Goal: Task Accomplishment & Management: Use online tool/utility

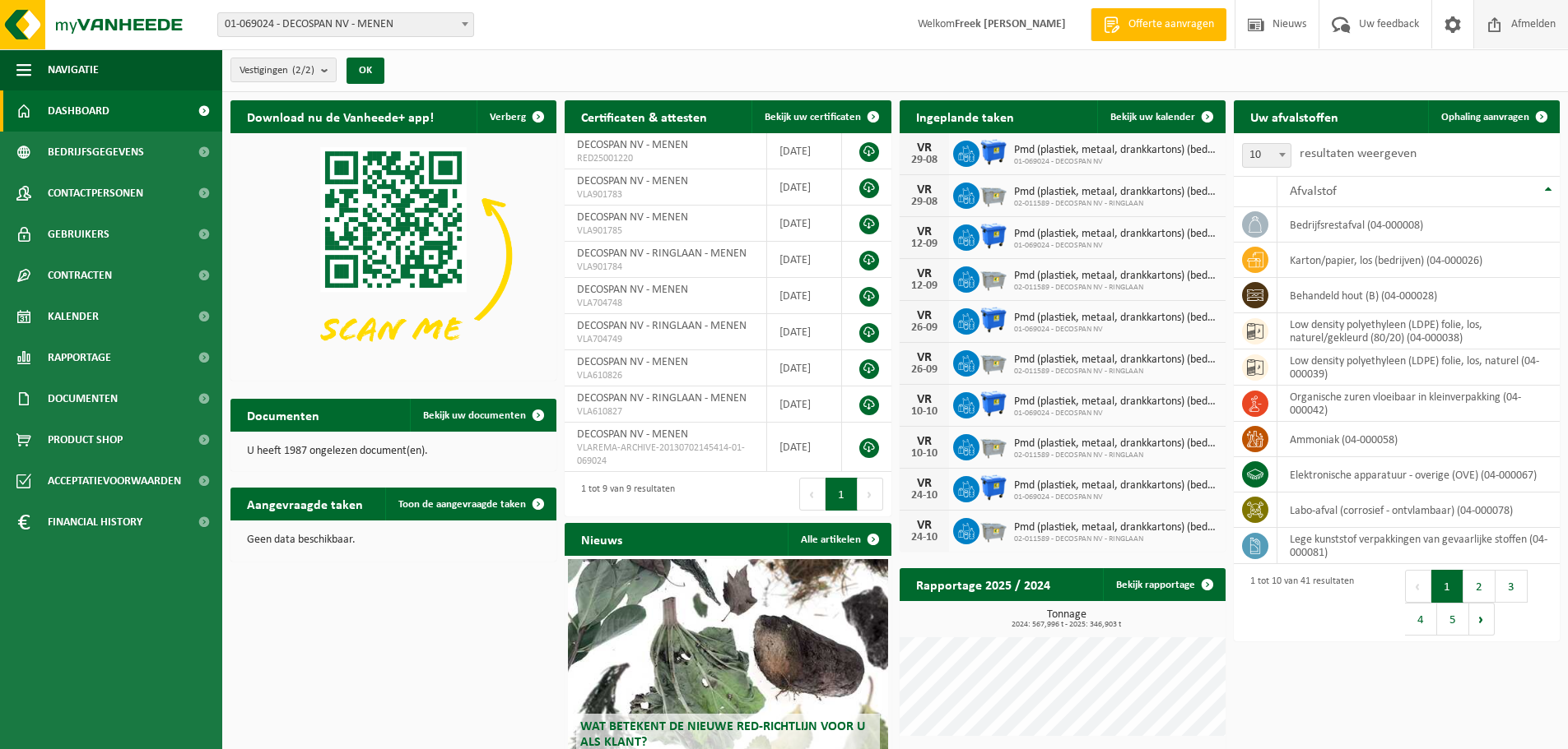
click at [1524, 18] on span "Afmelden" at bounding box center [1532, 24] width 53 height 48
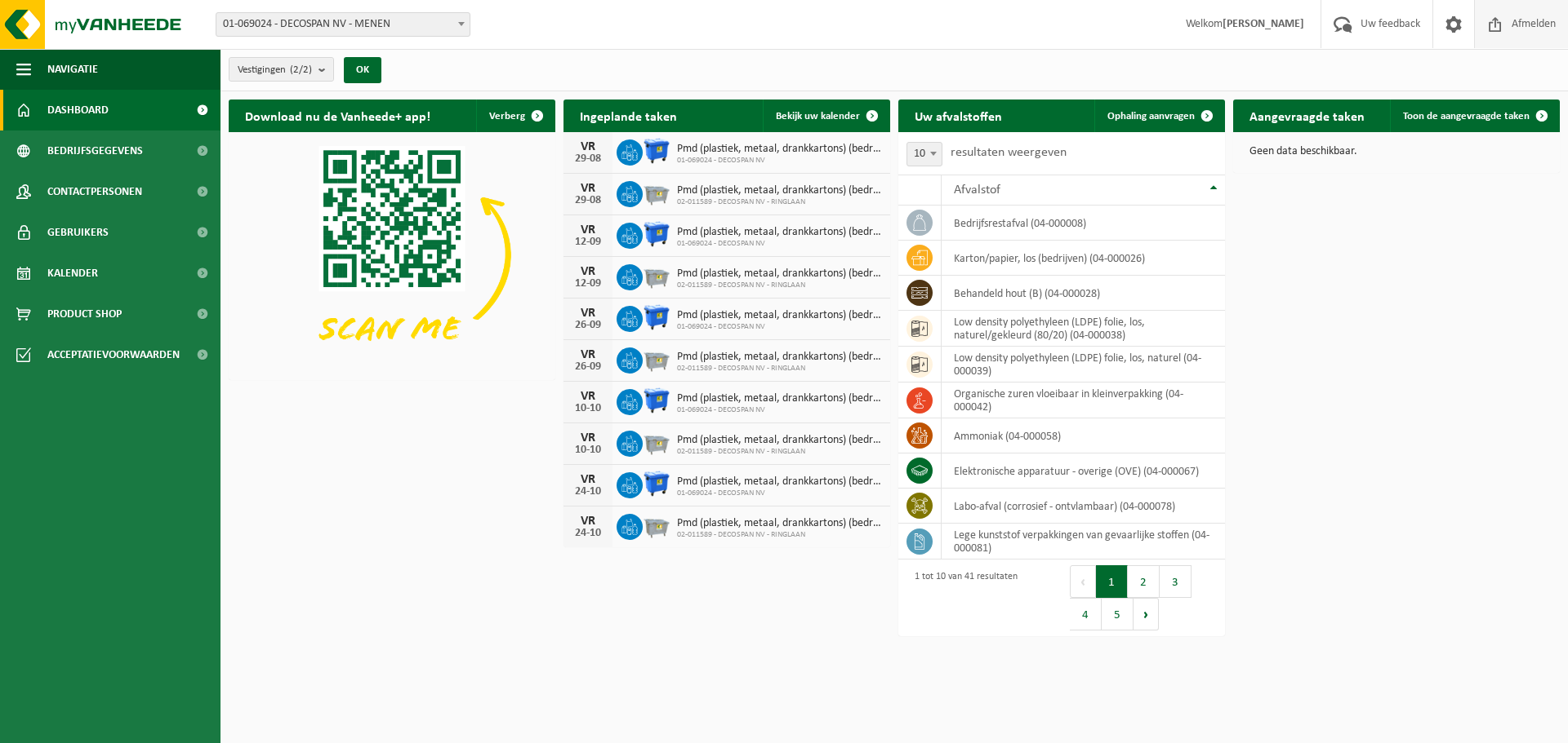
click at [1539, 29] on span "Afmelden" at bounding box center [1533, 24] width 53 height 48
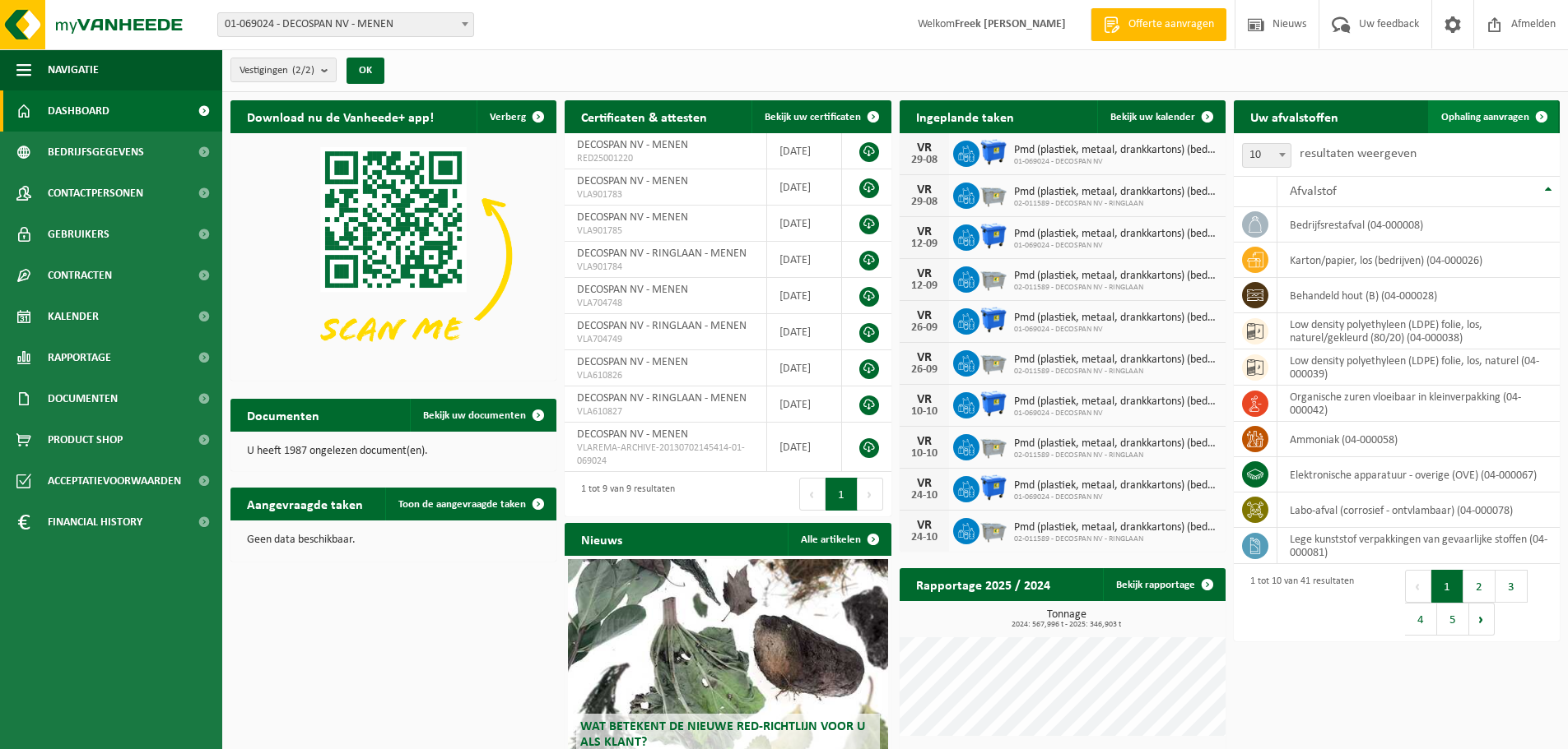
click at [1518, 114] on span "Ophaling aanvragen" at bounding box center [1484, 116] width 88 height 11
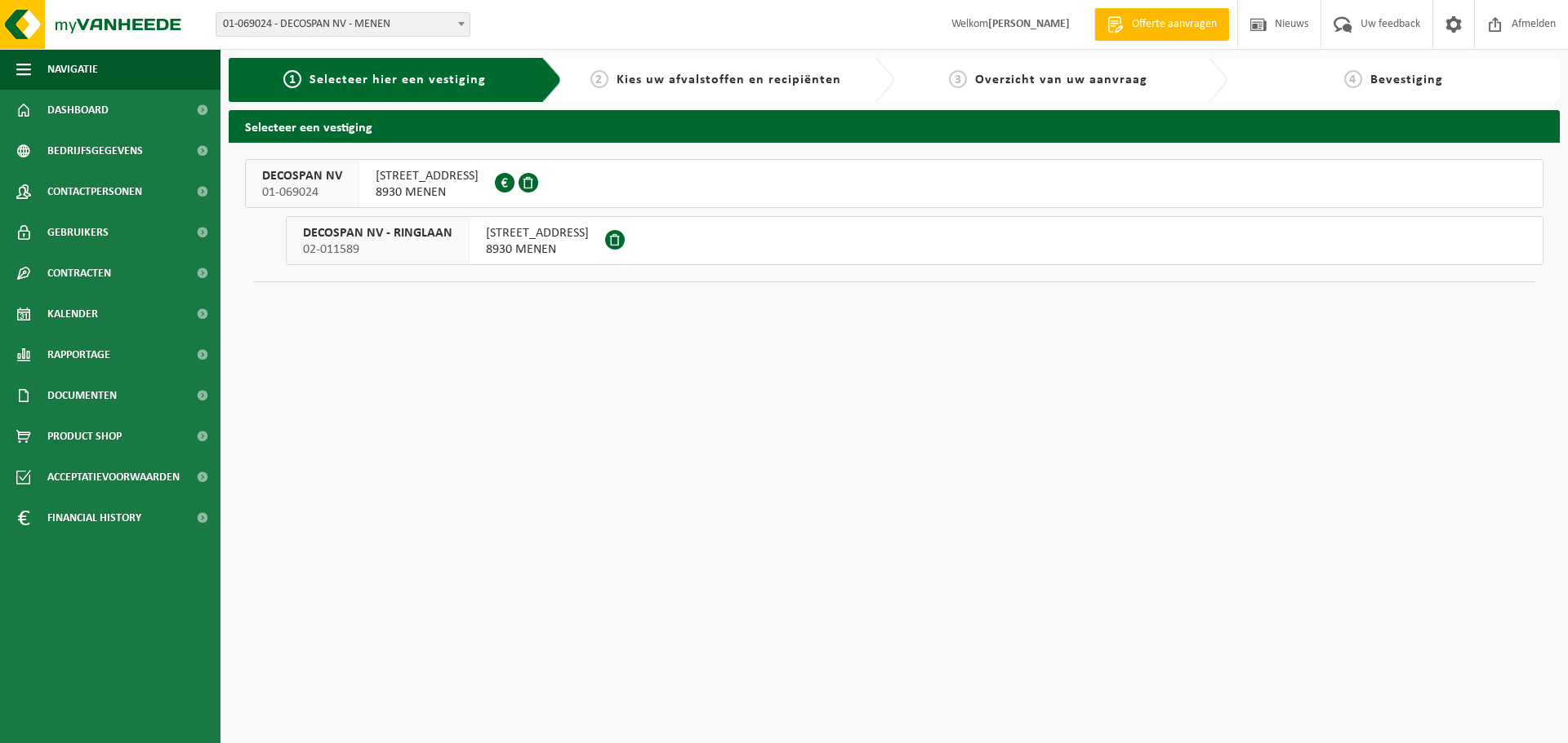
click at [325, 184] on span "01-069024" at bounding box center [302, 192] width 80 height 16
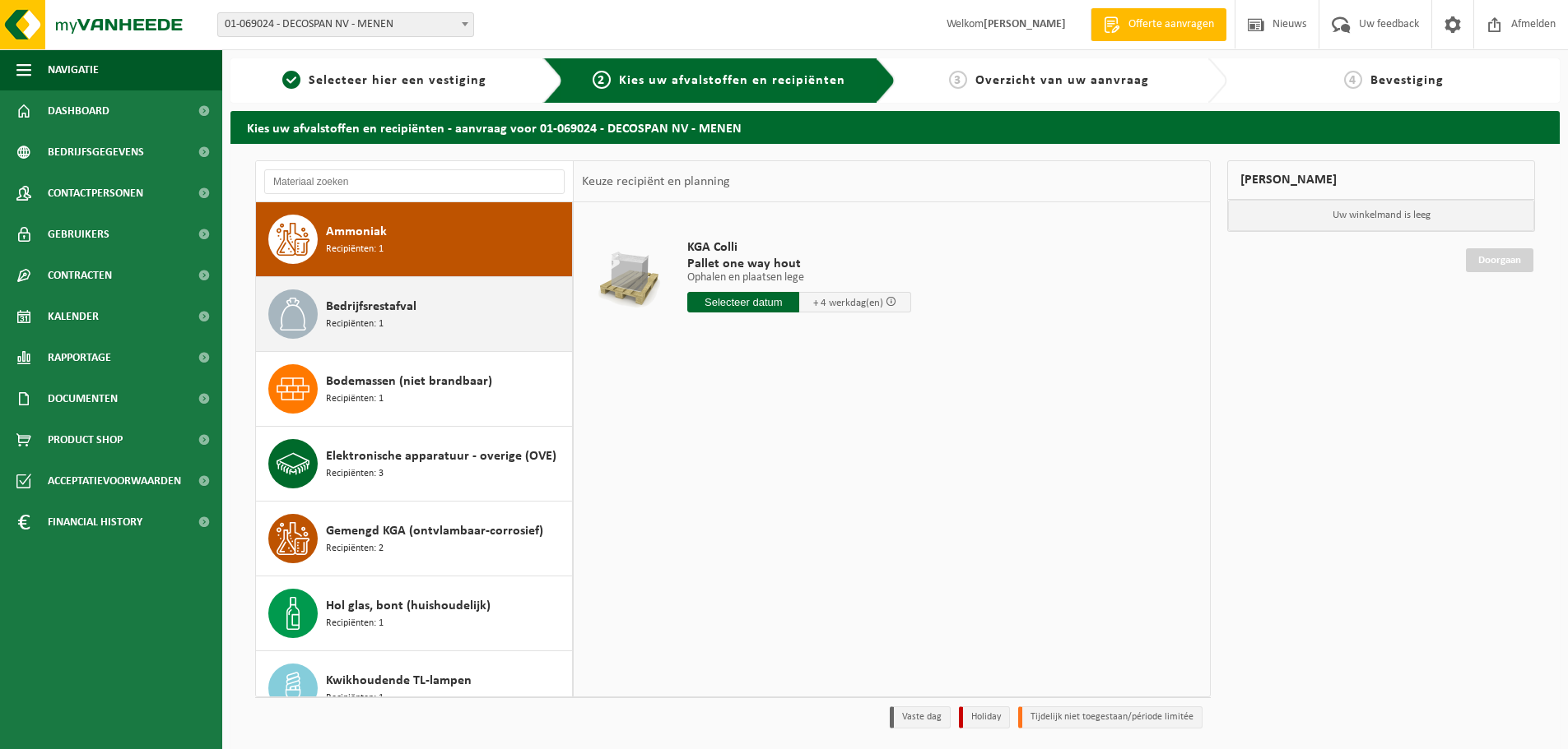
click at [441, 327] on div "Bedrijfsrestafval Recipiënten: 1" at bounding box center [446, 314] width 242 height 49
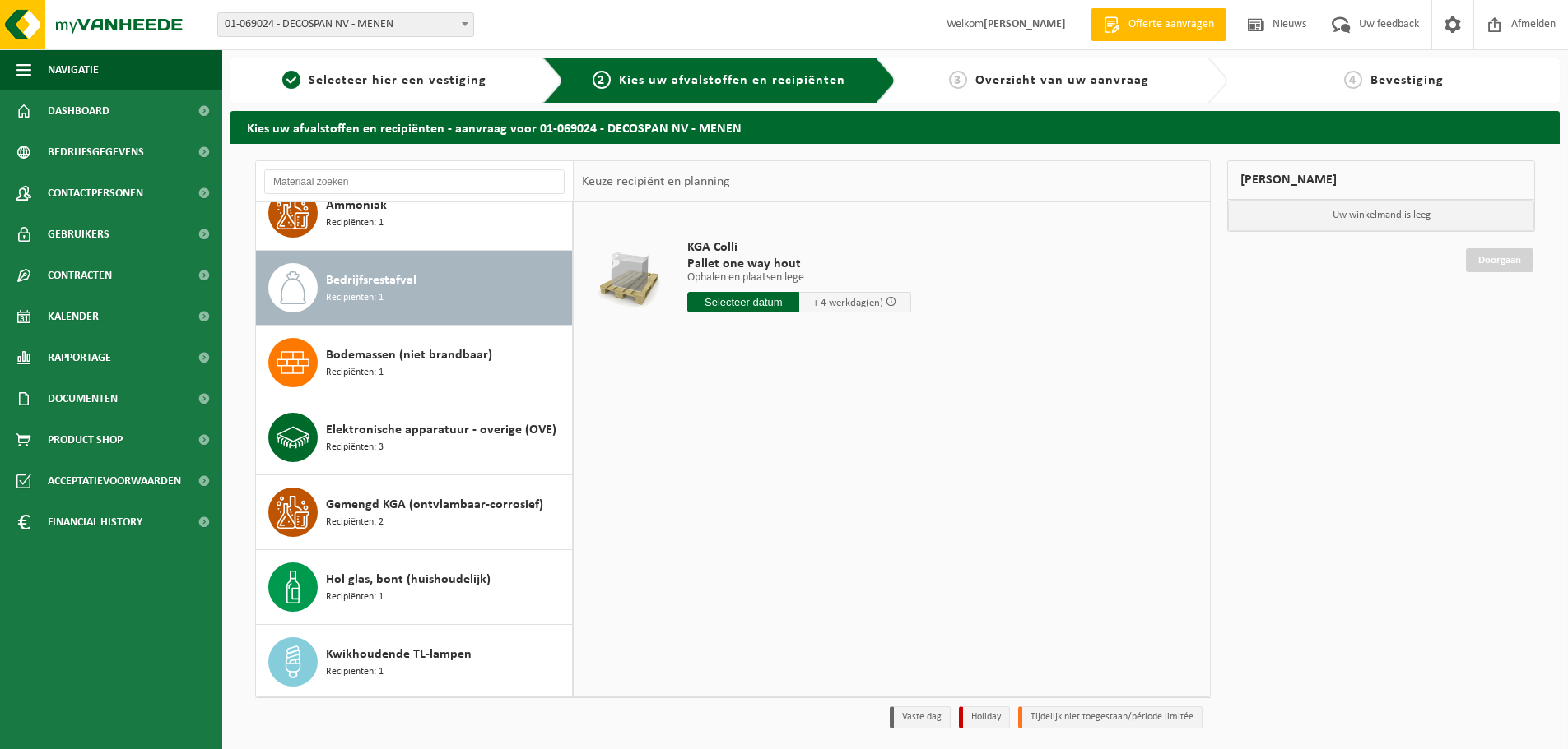
scroll to position [75, 0]
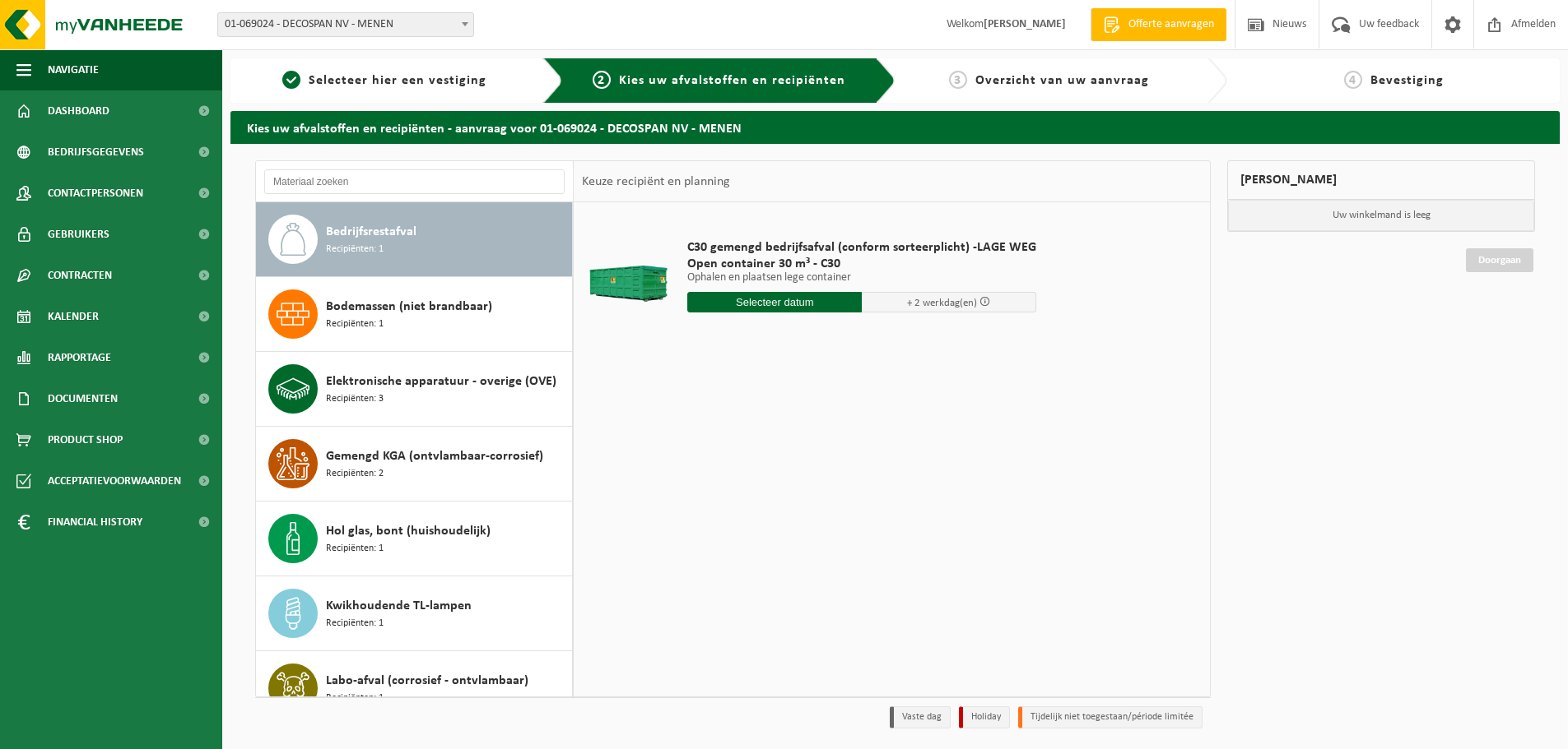
click at [776, 303] on input "text" at bounding box center [773, 301] width 174 height 20
click at [732, 478] on div "19" at bounding box center [731, 474] width 29 height 26
type input "Van [DATE]"
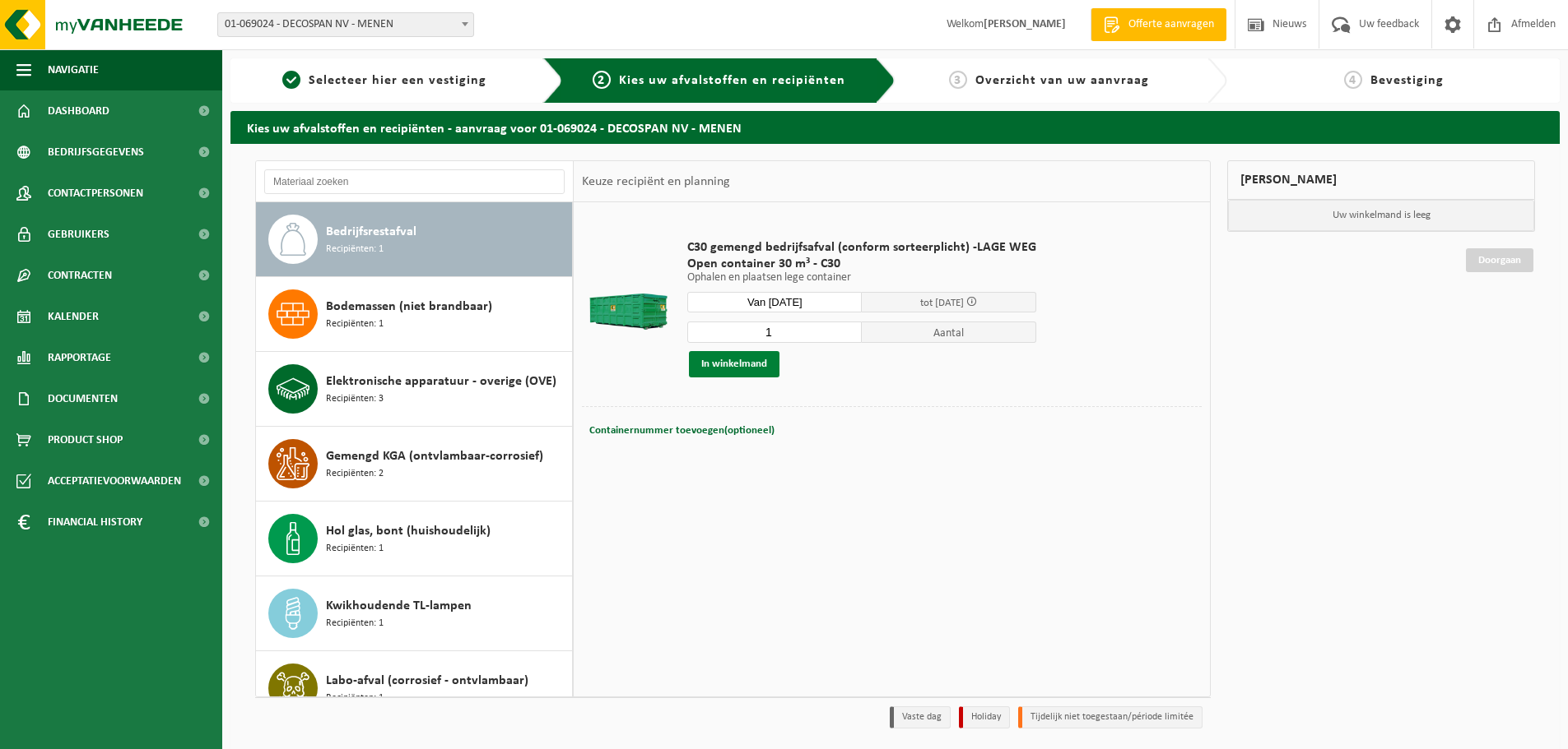
click at [758, 361] on button "In winkelmand" at bounding box center [734, 364] width 91 height 26
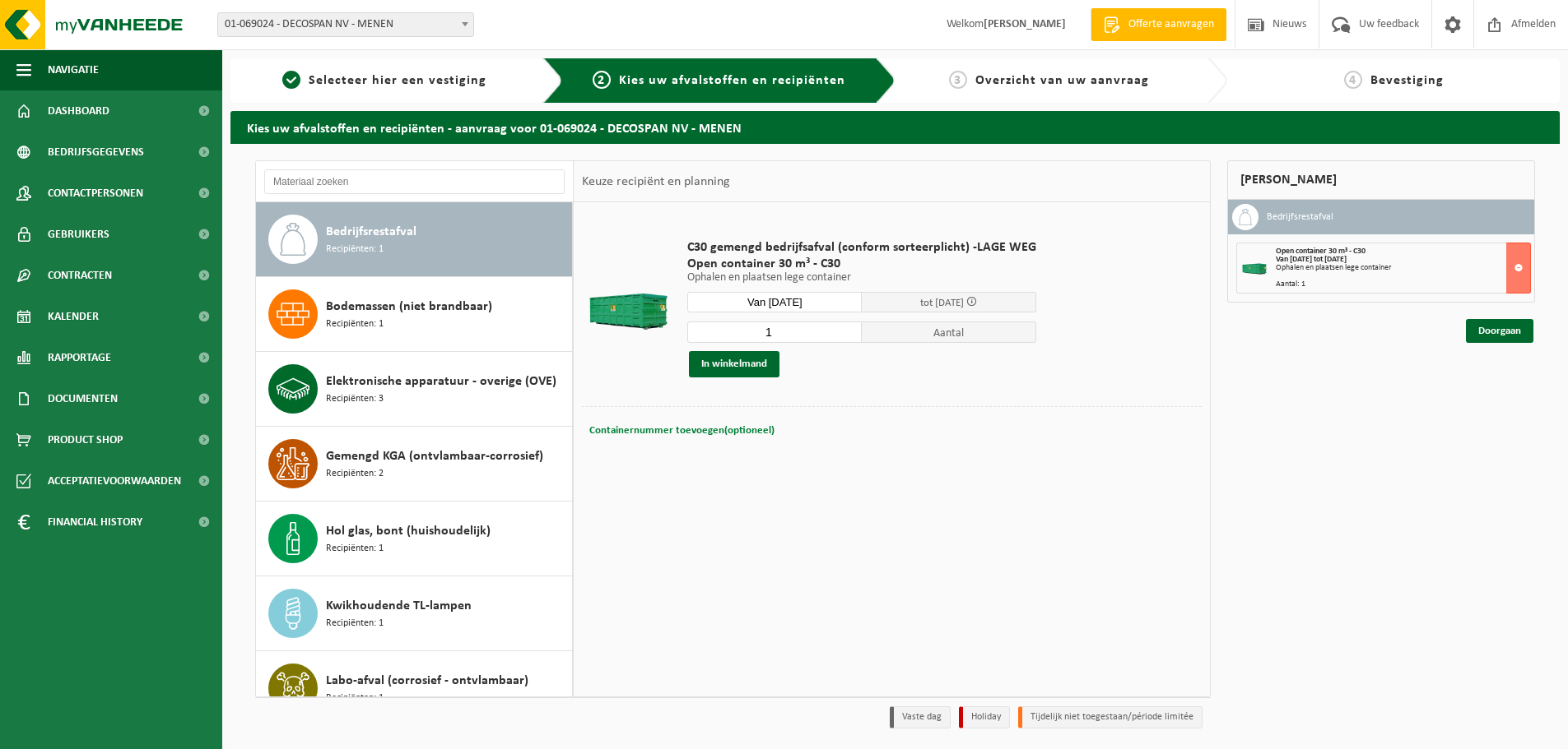
click at [749, 434] on span "Containernummer toevoegen(optioneel)" at bounding box center [682, 430] width 185 height 11
click at [1526, 273] on button at bounding box center [1519, 268] width 25 height 51
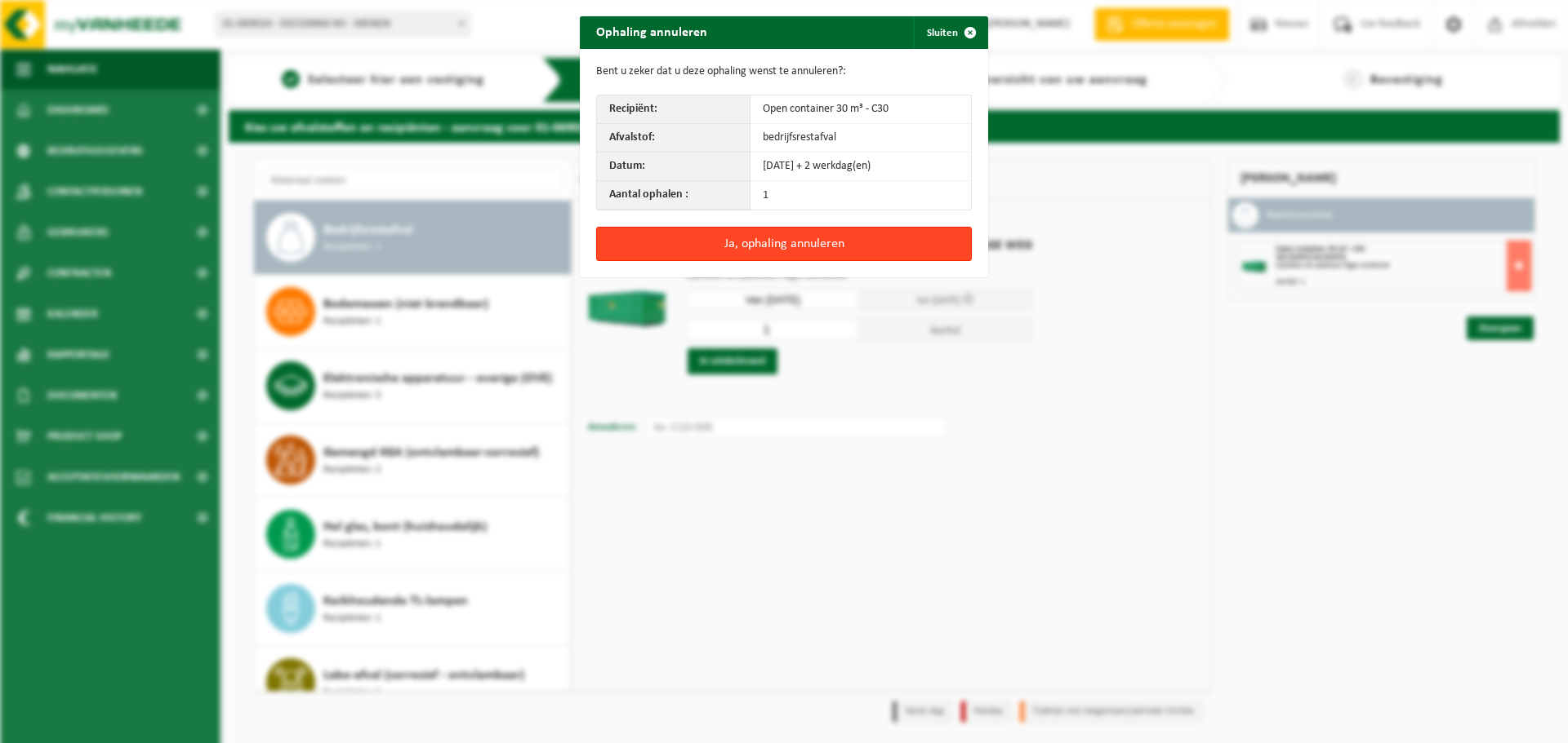
click at [772, 240] on button "Ja, ophaling annuleren" at bounding box center [784, 244] width 376 height 34
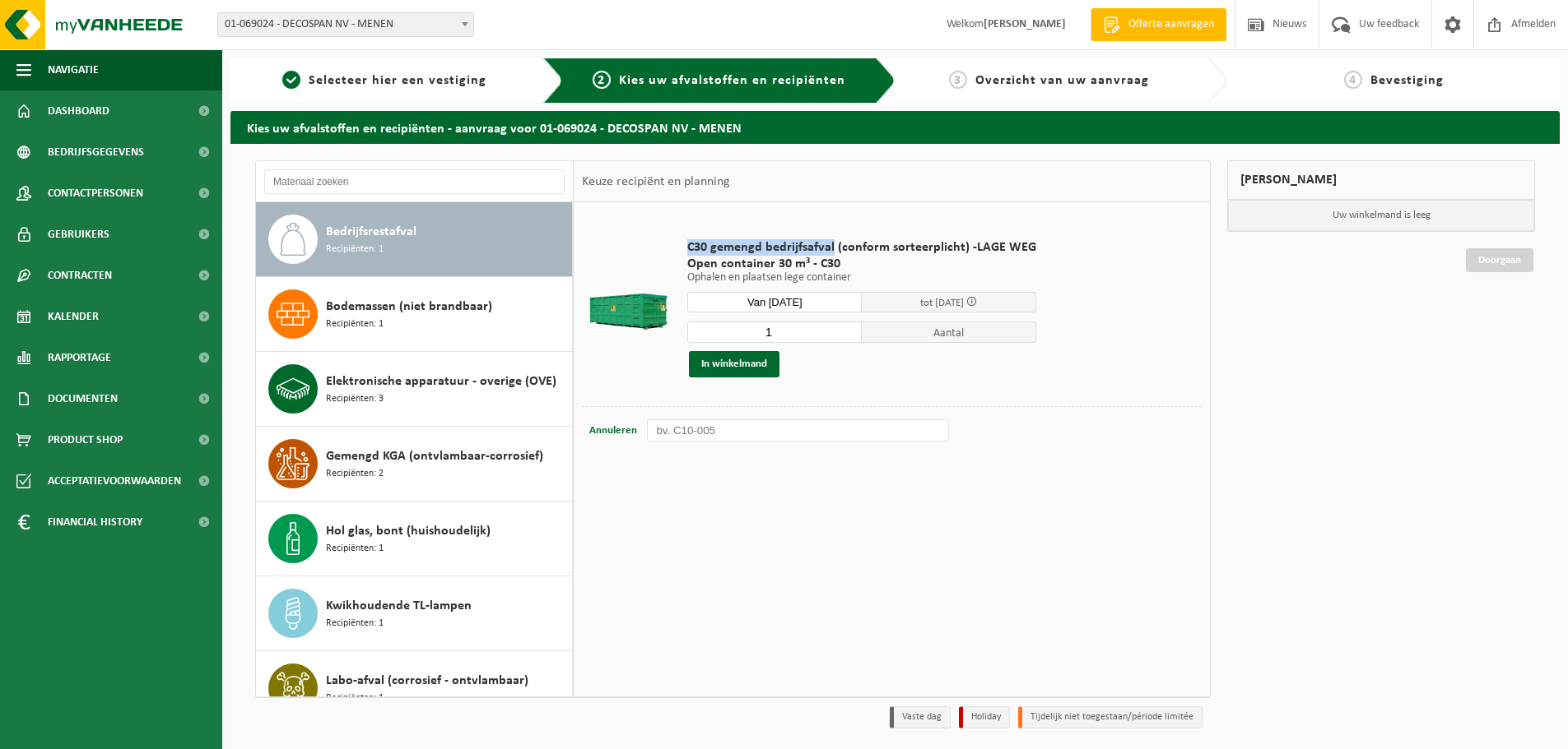
drag, startPoint x: 830, startPoint y: 248, endPoint x: 682, endPoint y: 242, distance: 148.1
click at [682, 242] on div "C30 gemengd bedrijfsafval (conform sorteerplicht) -LAGE WEG Open container 30 m…" at bounding box center [861, 309] width 365 height 171
copy span "C30 gemengd bedrijfsafval"
drag, startPoint x: 852, startPoint y: 255, endPoint x: 978, endPoint y: 245, distance: 126.4
click at [978, 245] on span "C30 gemengd bedrijfsafval (conform sorteerplicht) -LAGE WEG" at bounding box center [861, 247] width 349 height 16
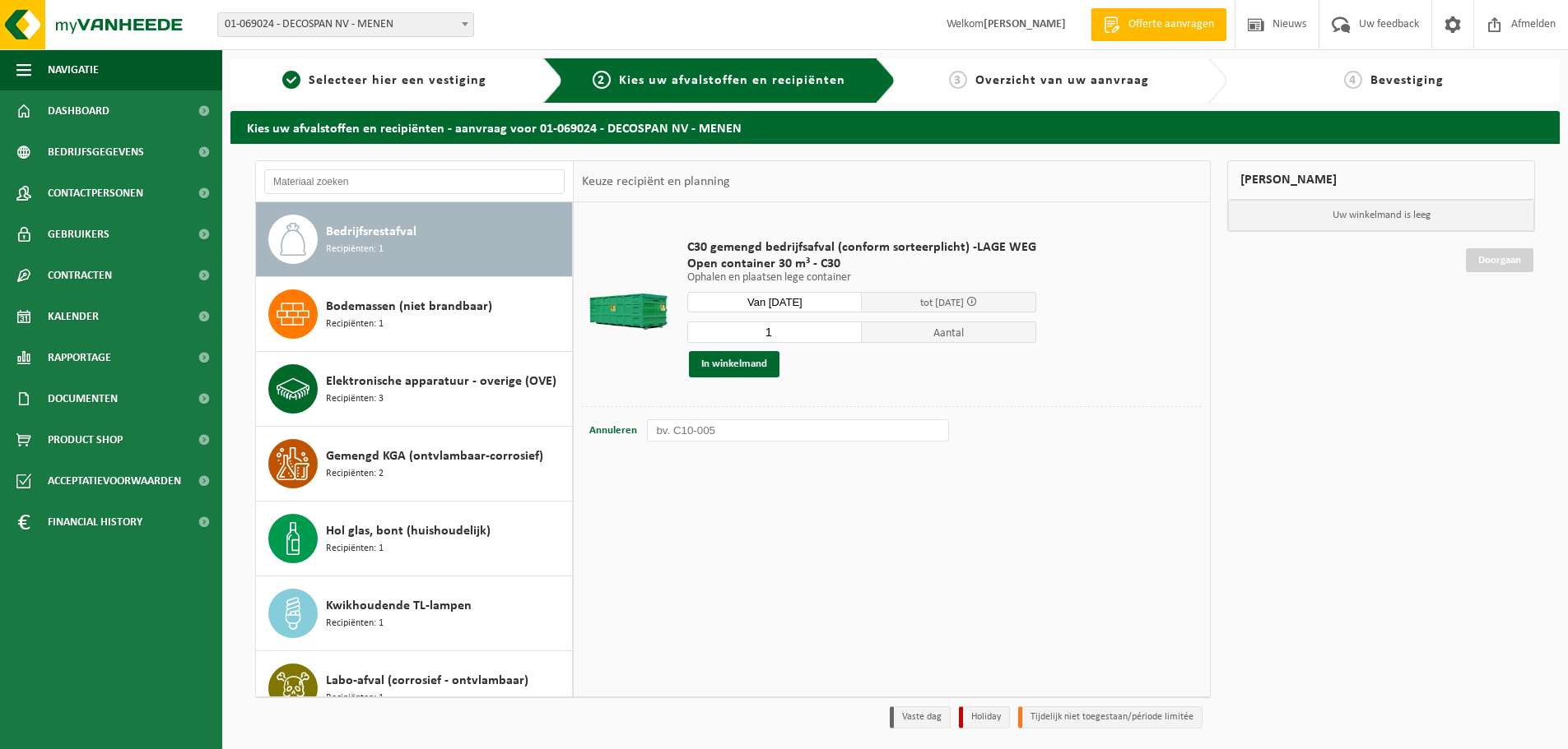
click at [979, 245] on span "C30 gemengd bedrijfsafval (conform sorteerplicht) -LAGE WEG" at bounding box center [861, 247] width 349 height 16
drag, startPoint x: 968, startPoint y: 246, endPoint x: 1022, endPoint y: 246, distance: 54.0
click at [1021, 246] on span "C30 gemengd bedrijfsafval (conform sorteerplicht) -LAGE WEG" at bounding box center [861, 247] width 349 height 16
click at [1030, 246] on div "C30 gemengd bedrijfsafval (conform sorteerplicht) -LAGE WEG Open container 30 m…" at bounding box center [861, 309] width 365 height 171
drag, startPoint x: 1038, startPoint y: 246, endPoint x: 899, endPoint y: 260, distance: 139.7
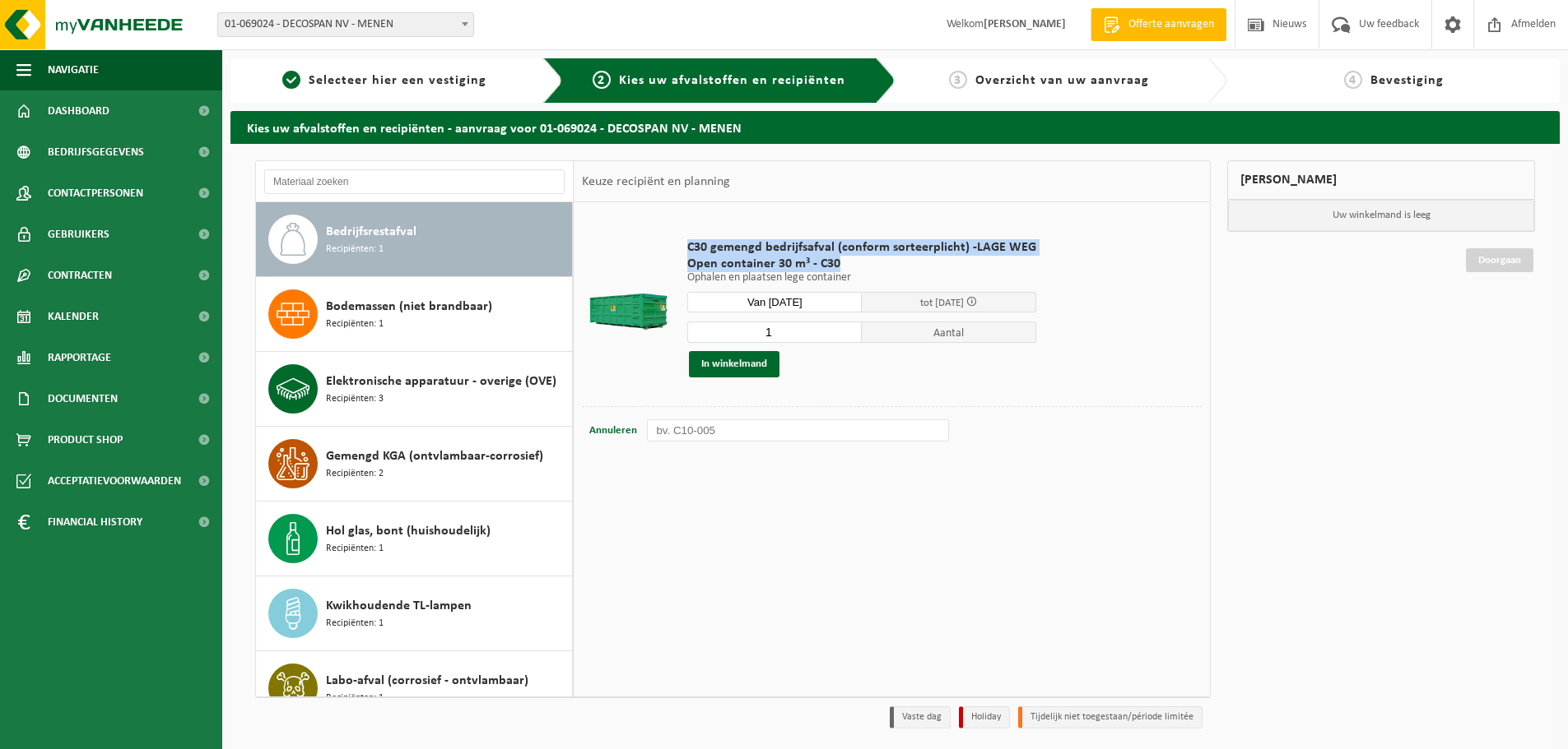
click at [901, 259] on td "C30 gemengd bedrijfsafval (conform sorteerplicht) -LAGE WEG Open container 30 m…" at bounding box center [938, 308] width 527 height 195
click at [903, 260] on span "Open container 30 m³ - C30" at bounding box center [861, 264] width 349 height 16
drag, startPoint x: 878, startPoint y: 265, endPoint x: 674, endPoint y: 244, distance: 205.1
click at [674, 244] on tr "C30 gemengd bedrijfsafval (conform sorteerplicht) -LAGE WEG Open container 30 m…" at bounding box center [891, 308] width 619 height 195
click at [674, 244] on td at bounding box center [628, 308] width 93 height 195
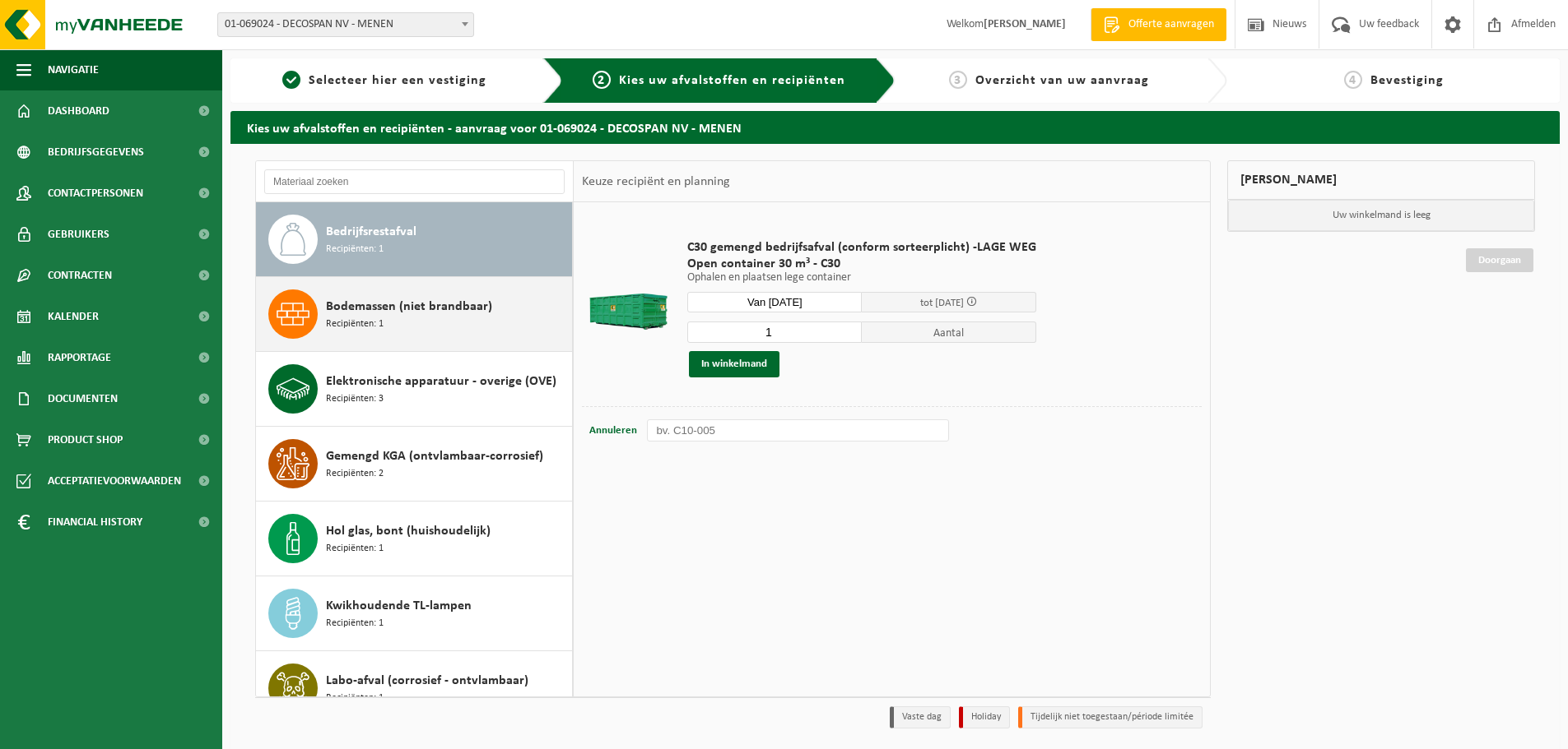
click at [371, 289] on div "Bodemassen (niet brandbaar) Recipiënten: 1" at bounding box center [414, 314] width 317 height 74
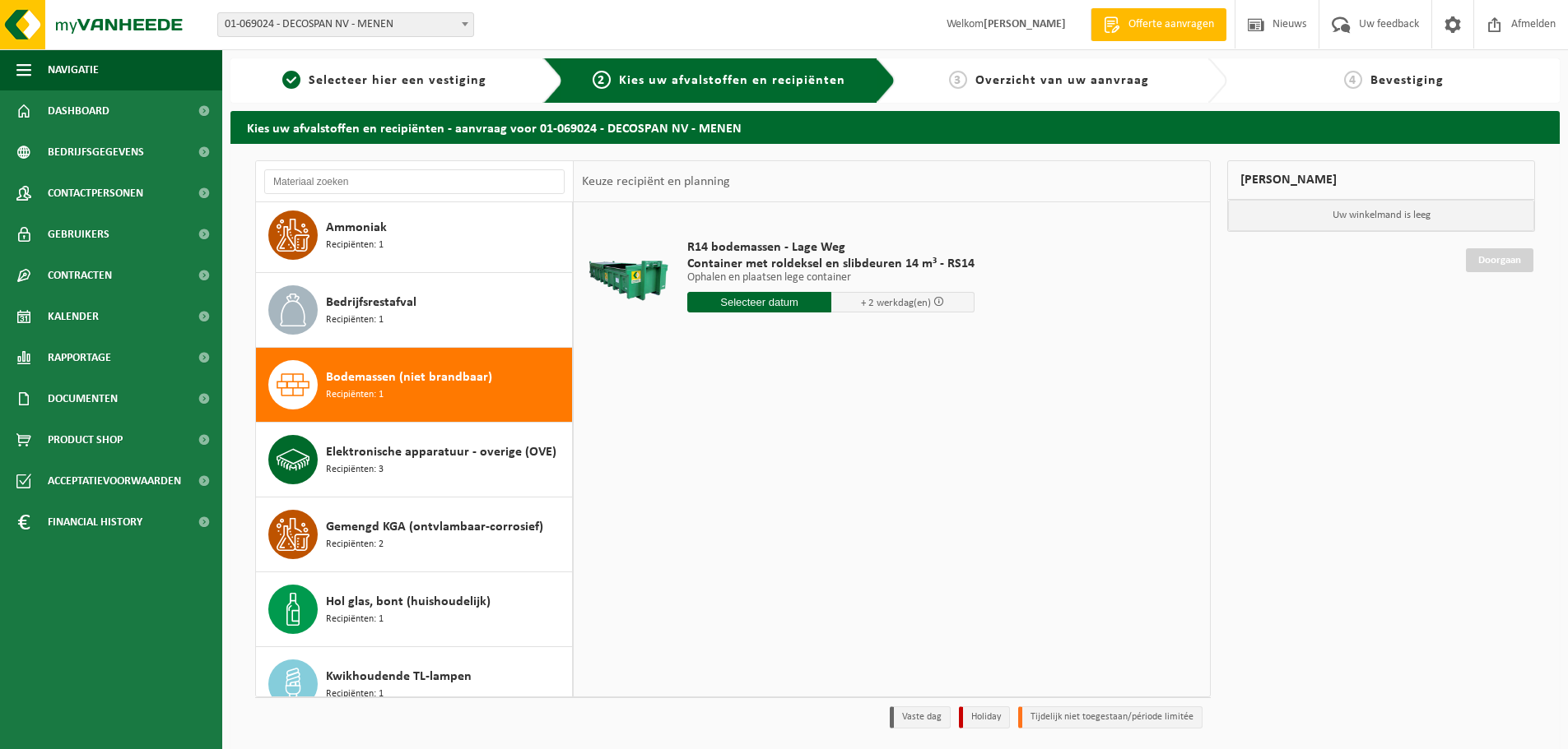
scroll to position [0, 0]
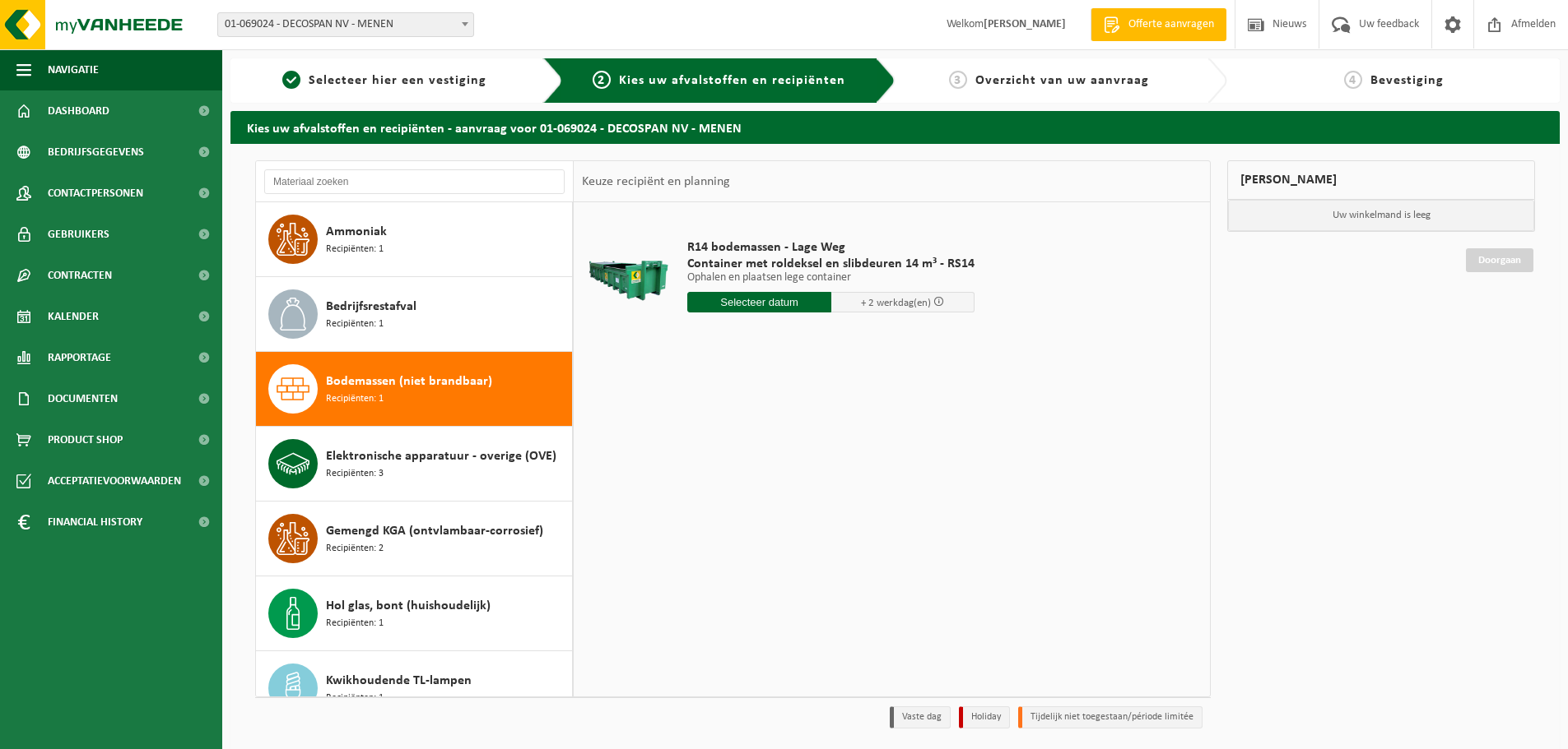
click at [406, 271] on div "Ammoniak Recipiënten: 1" at bounding box center [414, 239] width 317 height 74
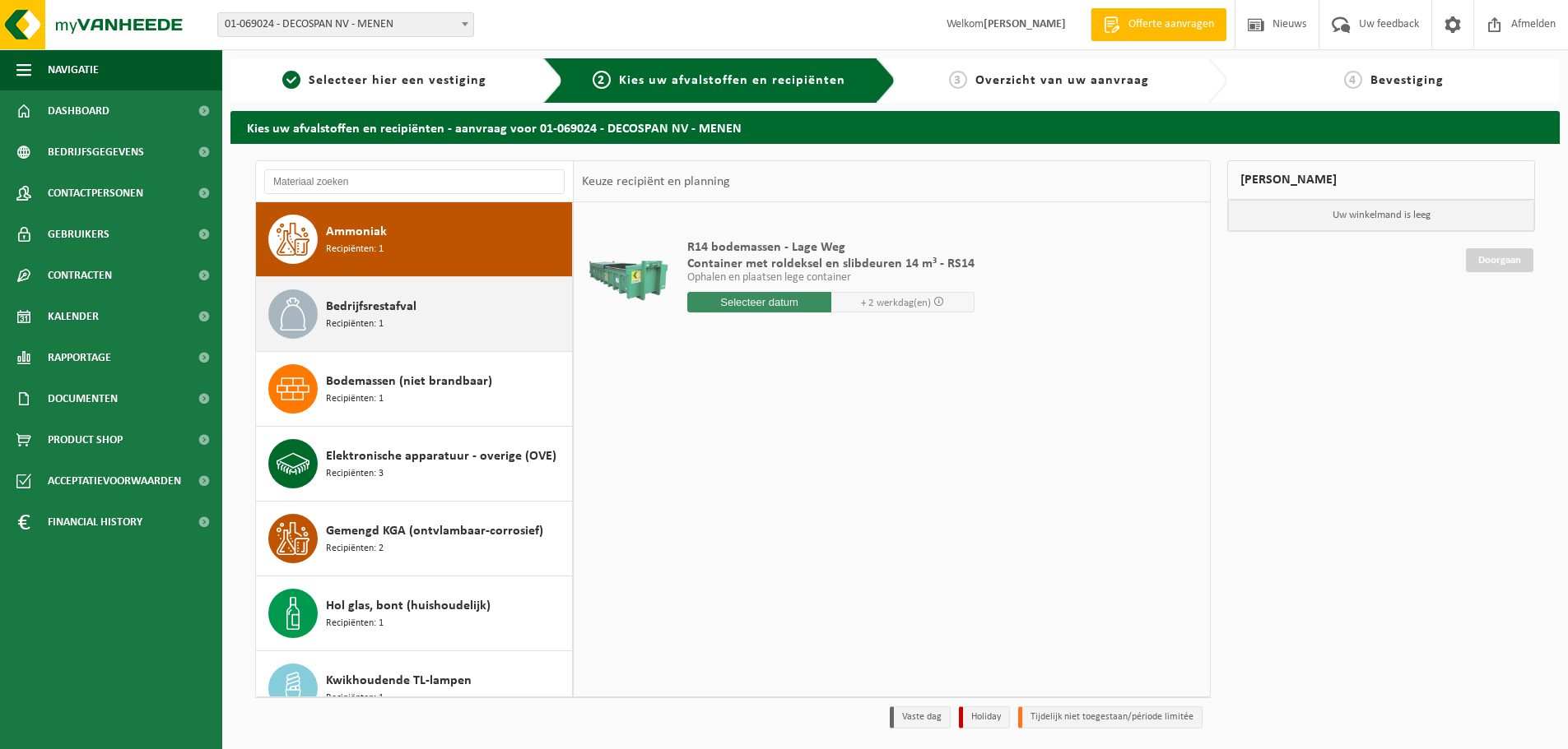
click at [405, 303] on span "Bedrijfsrestafval" at bounding box center [371, 306] width 91 height 20
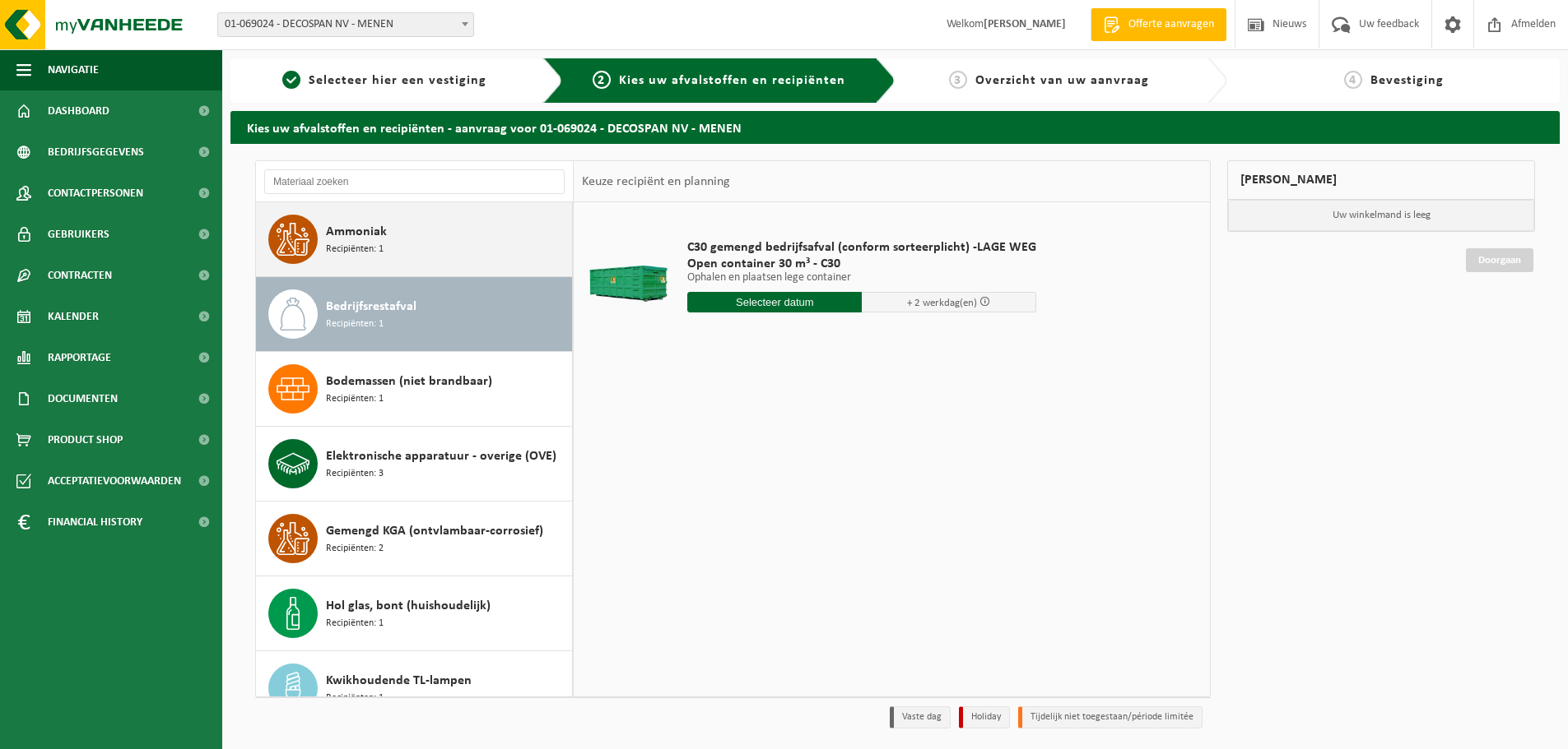
click at [421, 245] on div "Ammoniak Recipiënten: 1" at bounding box center [446, 239] width 242 height 49
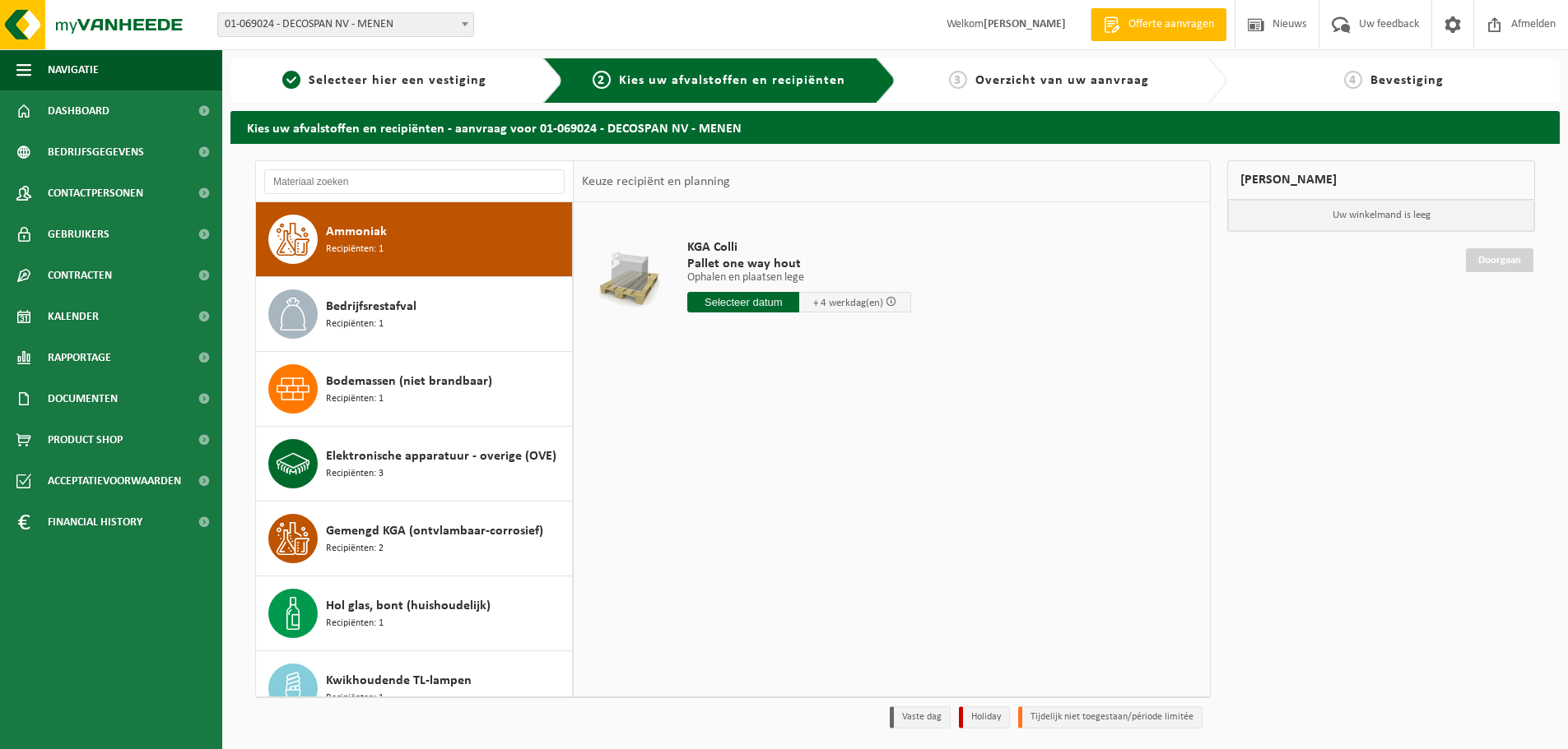
click at [964, 259] on td "KGA Colli Pallet one way hout Ophalen en plaatsen lege Ophalen en plaatsen lege…" at bounding box center [938, 280] width 527 height 139
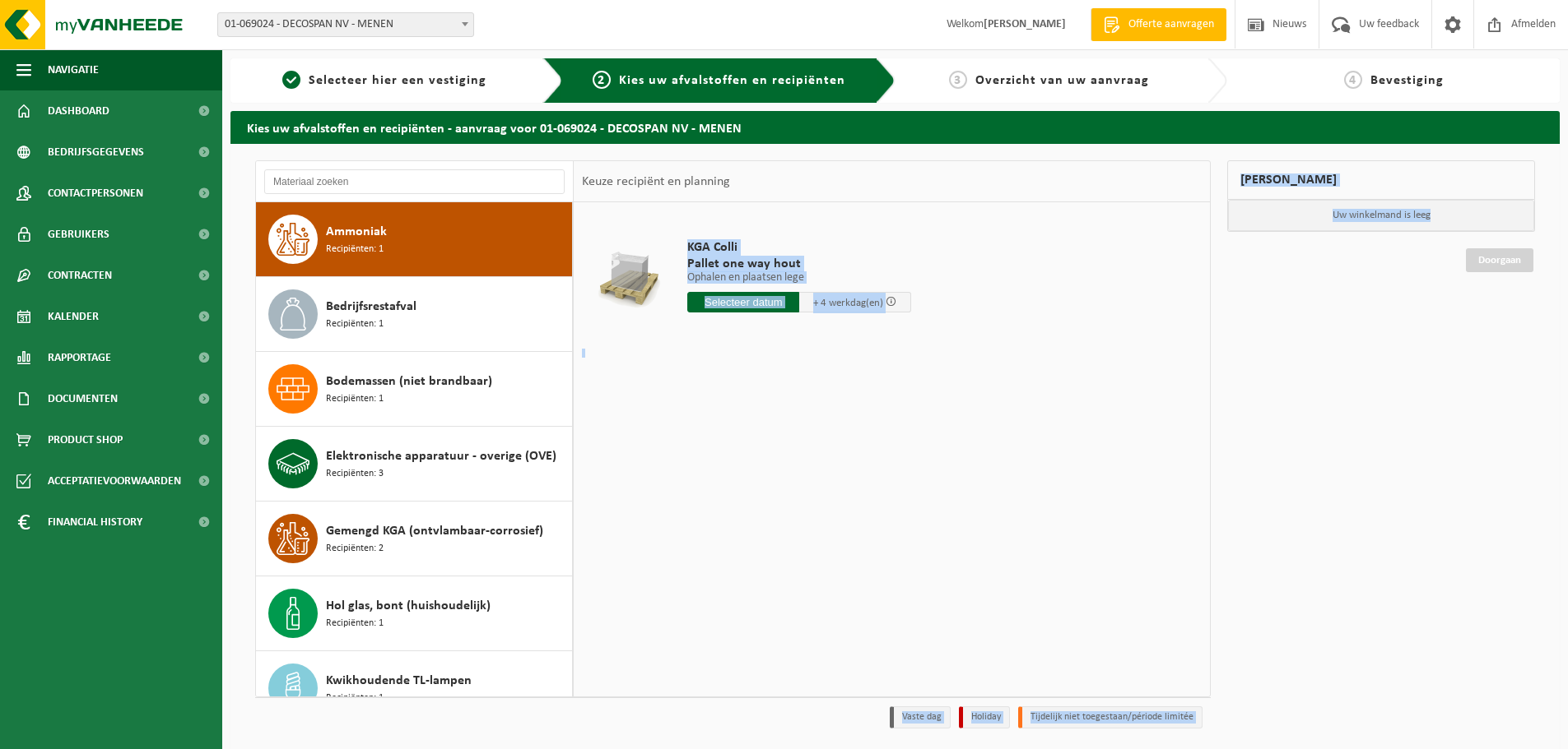
drag, startPoint x: 984, startPoint y: 264, endPoint x: 1264, endPoint y: 414, distance: 317.6
click at [1269, 406] on div "Ammoniak Recipiënten: 1 Bedrijfsrestafval Recipiënten: 1 Bodemassen (niet brand…" at bounding box center [895, 449] width 1296 height 577
